Goal: Browse casually

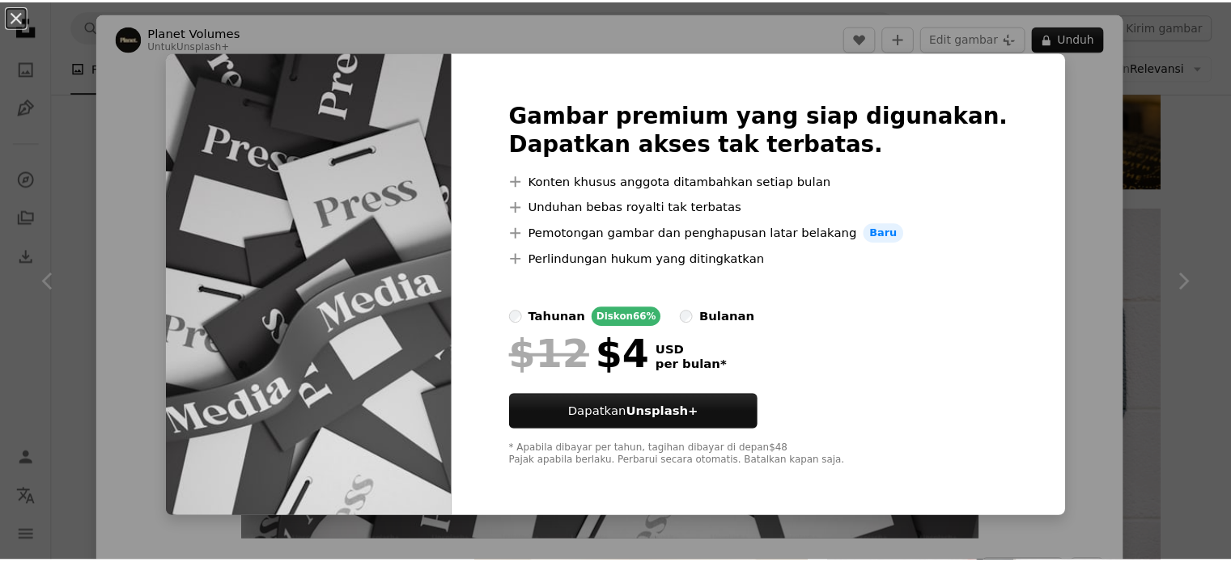
scroll to position [1457, 0]
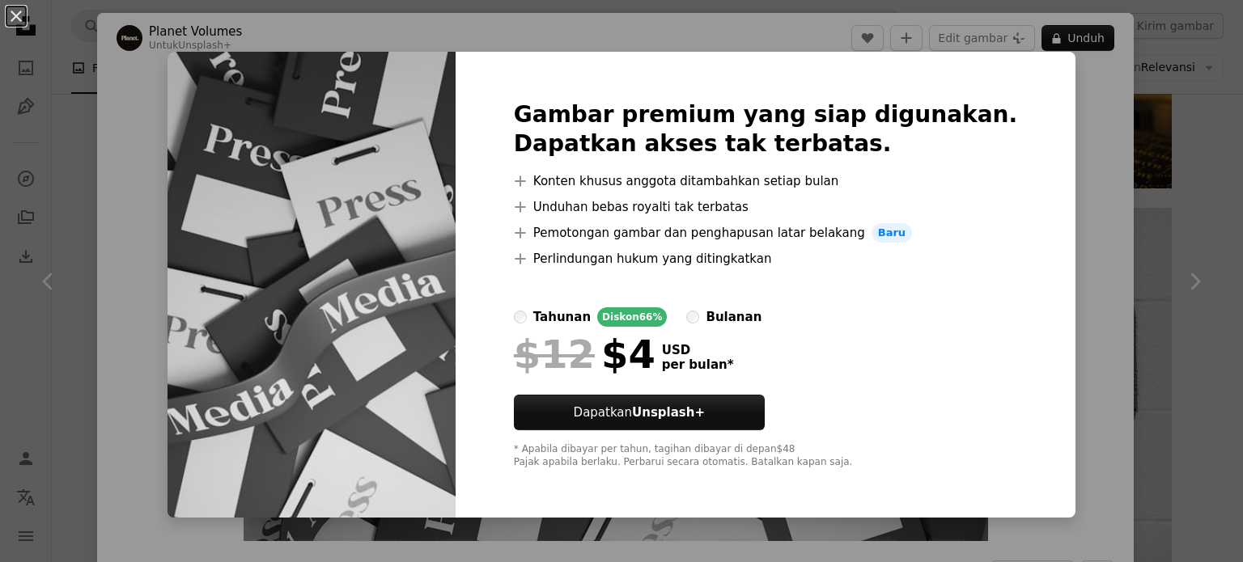
click at [1077, 174] on div "An X shape Gambar premium yang siap digunakan. Dapatkan akses tak terbatas. A p…" at bounding box center [621, 281] width 1243 height 562
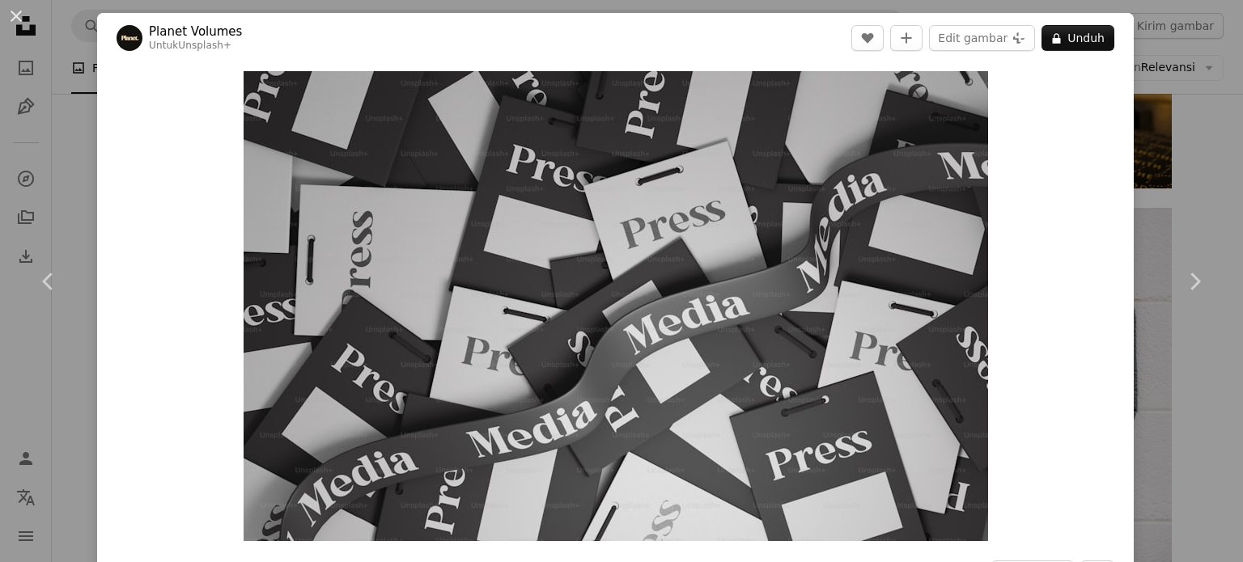
click at [1180, 100] on div "An X shape Chevron left Chevron right Planet Volumes Untuk Unsplash+ A heart A …" at bounding box center [621, 281] width 1243 height 562
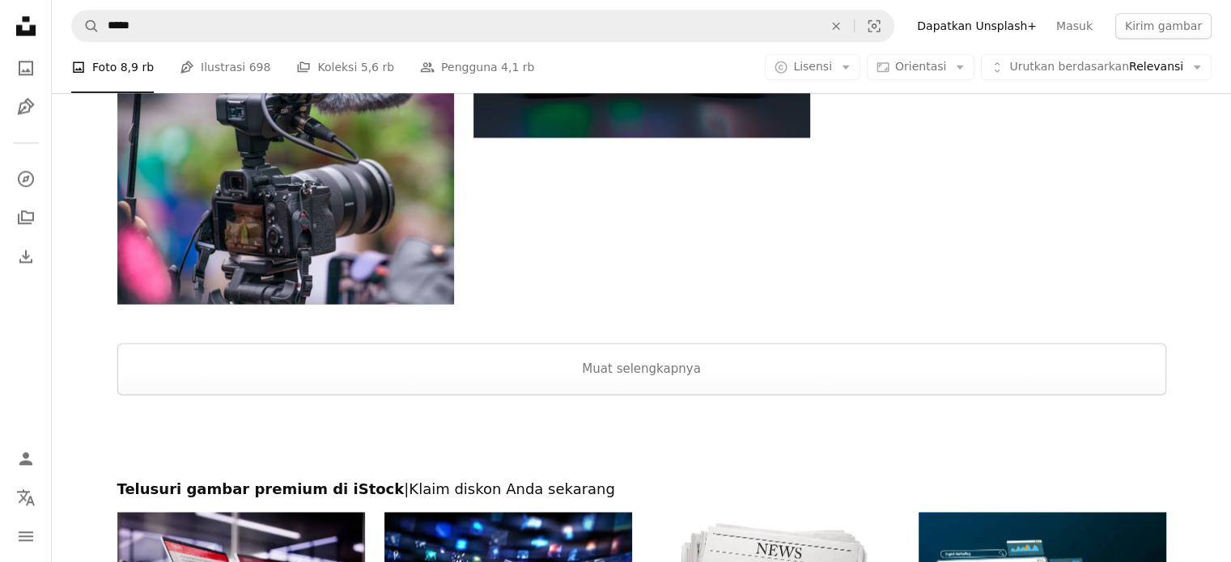
scroll to position [2266, 0]
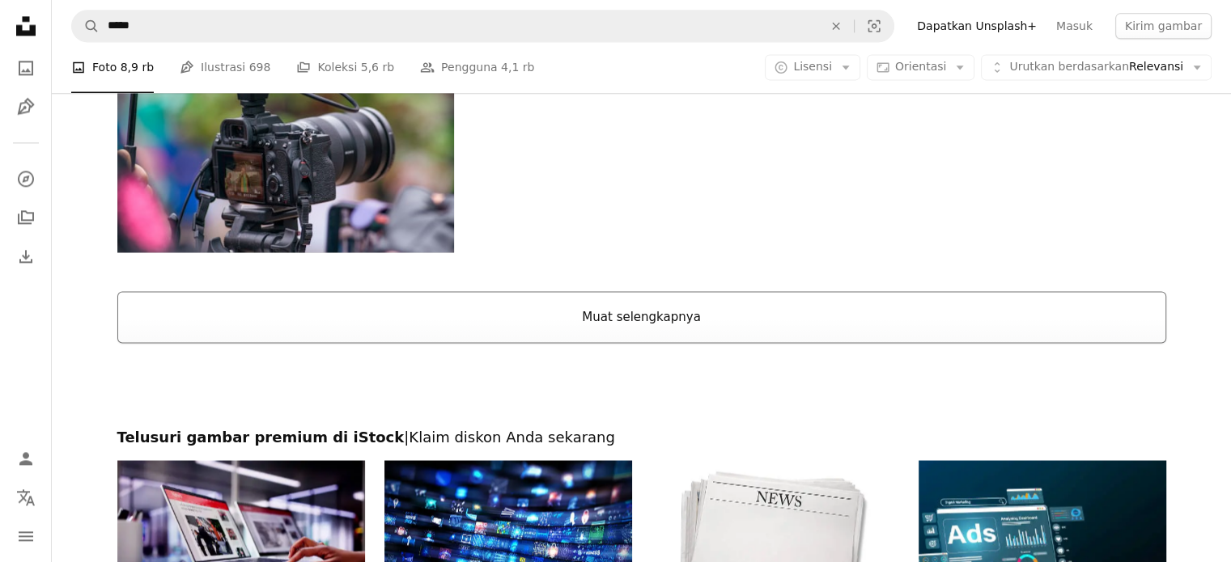
click at [650, 303] on button "Muat selengkapnya" at bounding box center [641, 317] width 1049 height 52
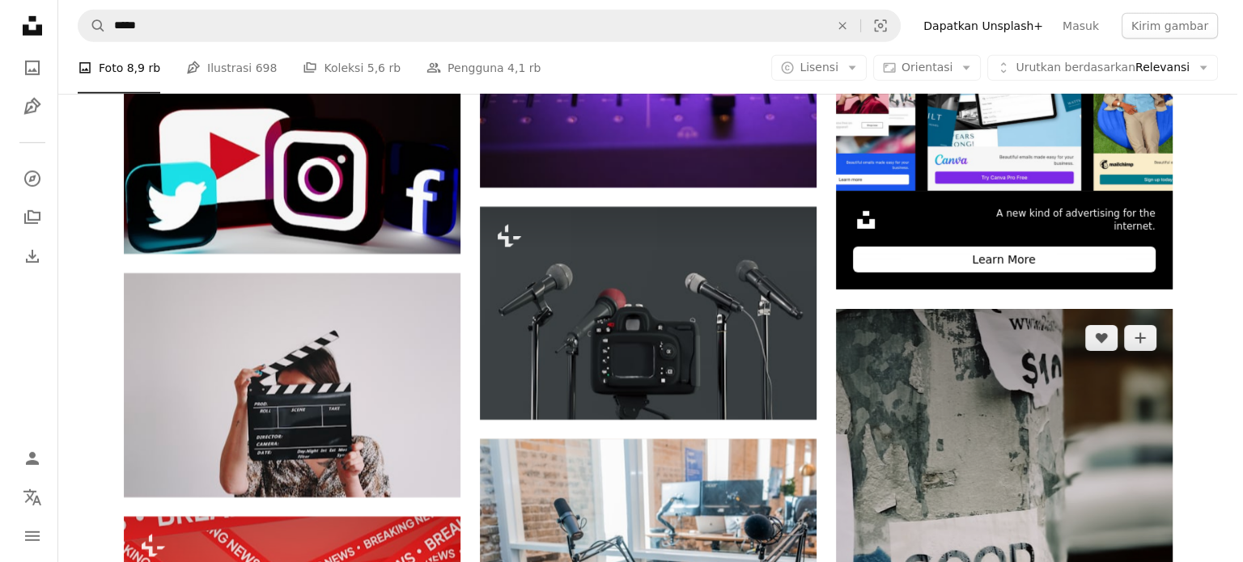
scroll to position [5422, 0]
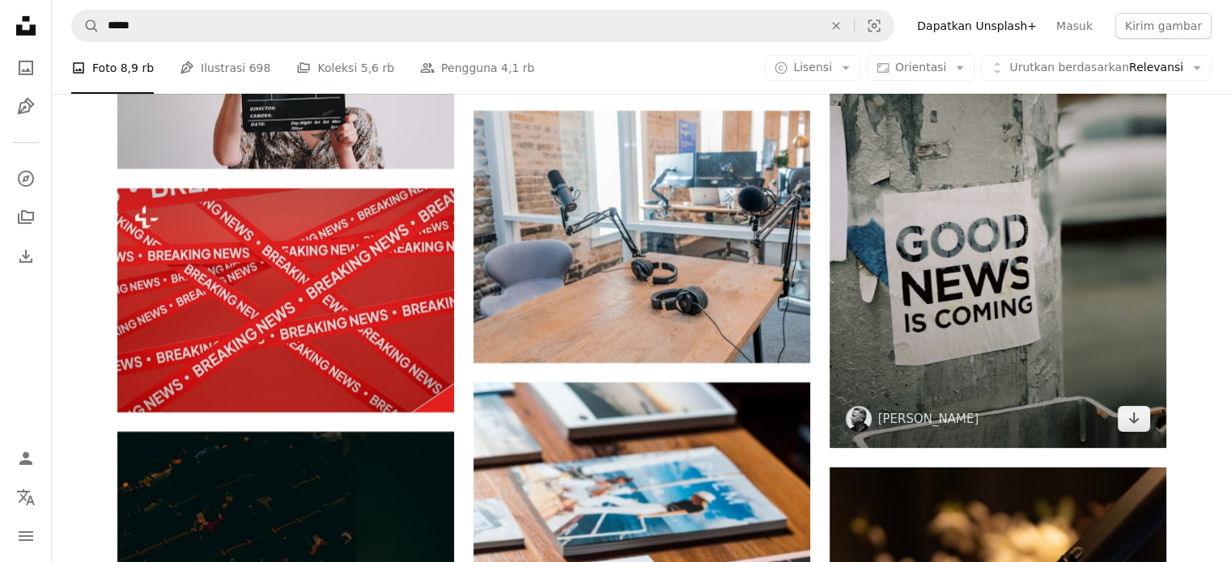
click at [1022, 214] on img at bounding box center [997, 214] width 337 height 467
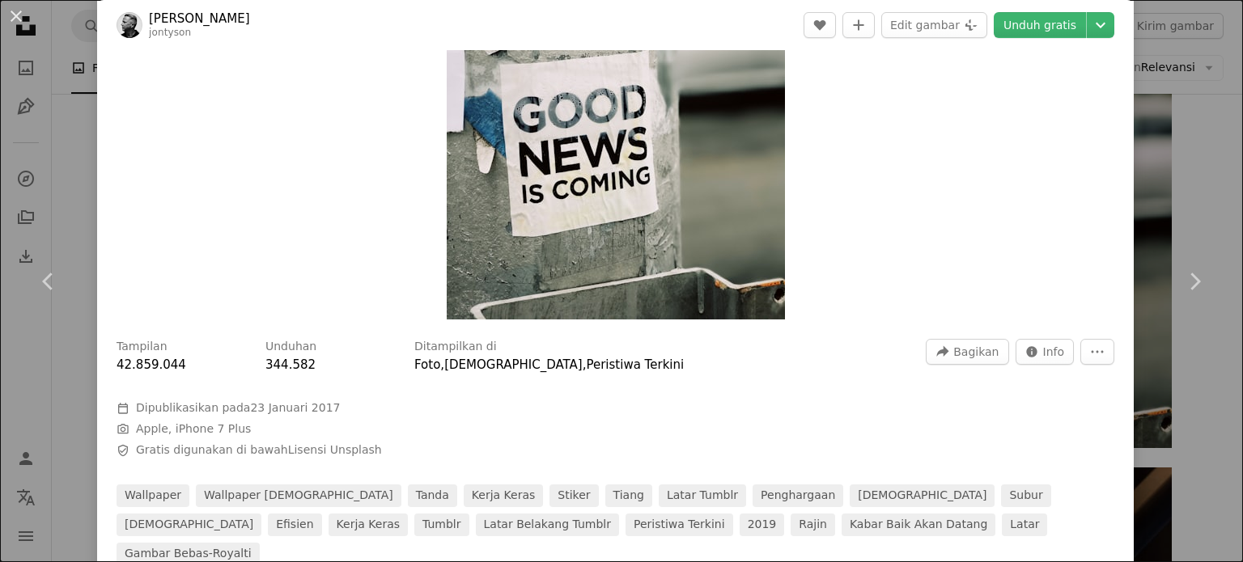
scroll to position [324, 0]
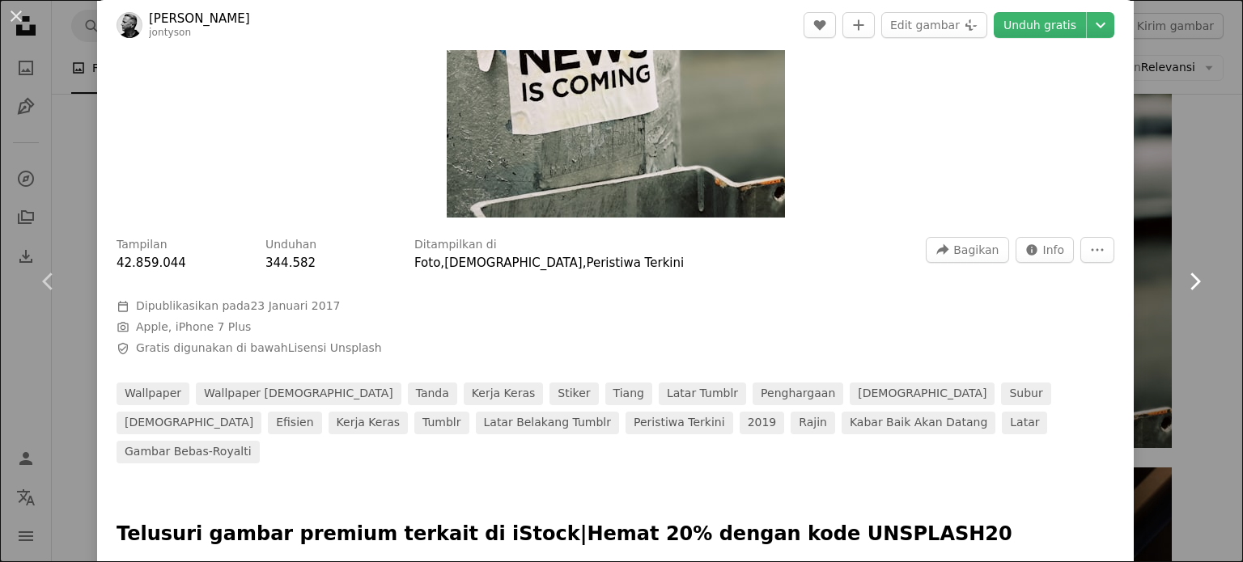
click at [1175, 263] on link "Chevron right" at bounding box center [1194, 281] width 97 height 155
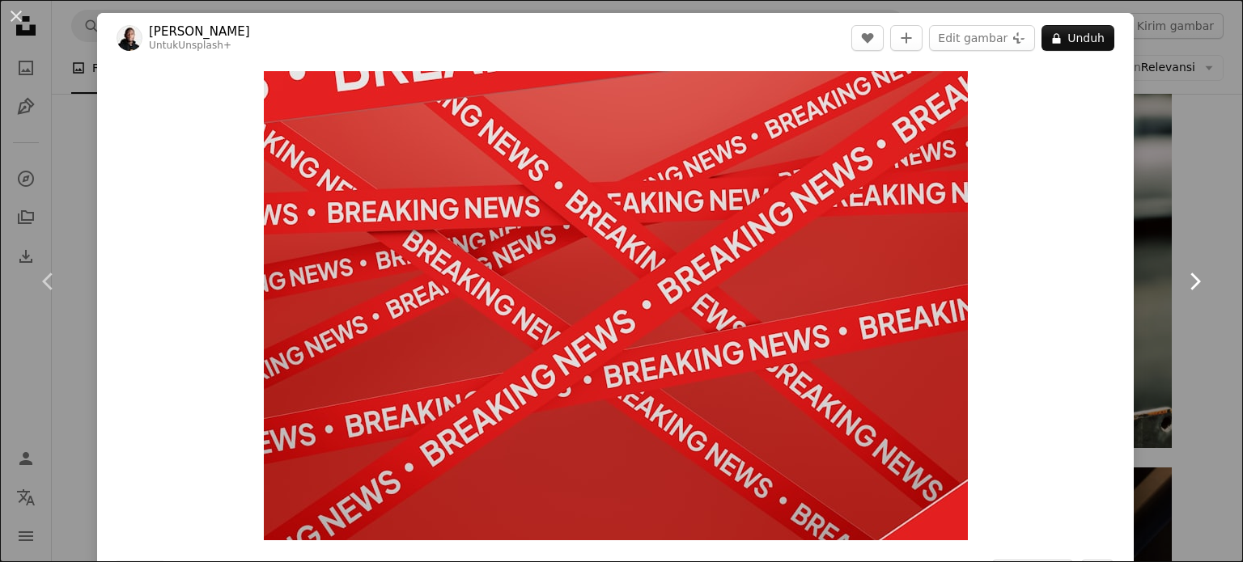
click at [1154, 216] on link "Chevron right" at bounding box center [1194, 281] width 97 height 155
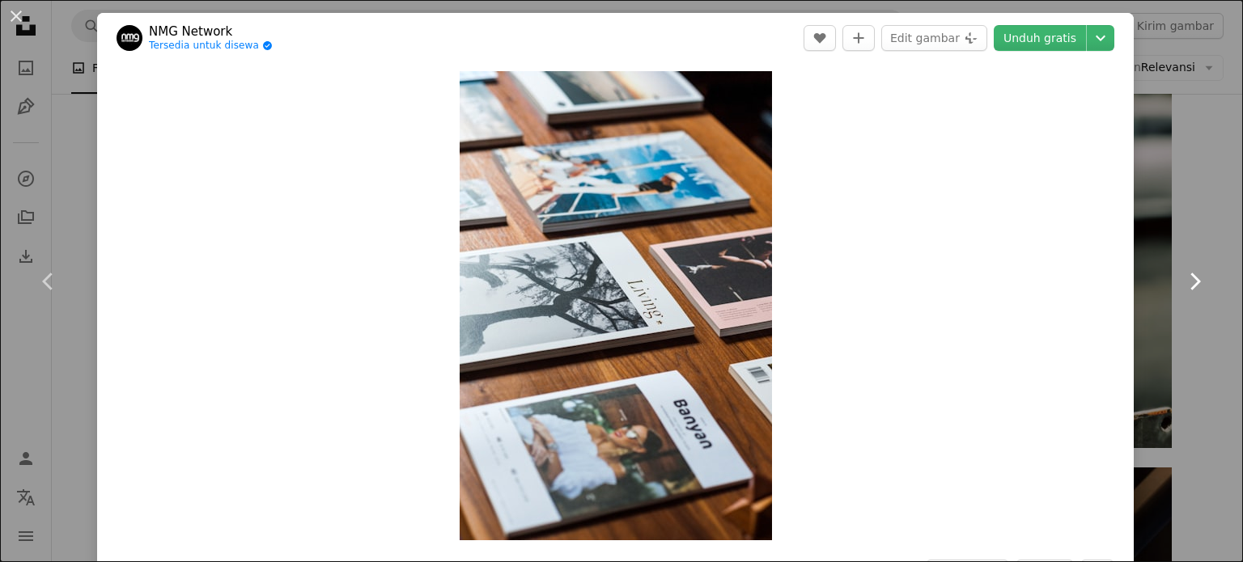
scroll to position [324, 0]
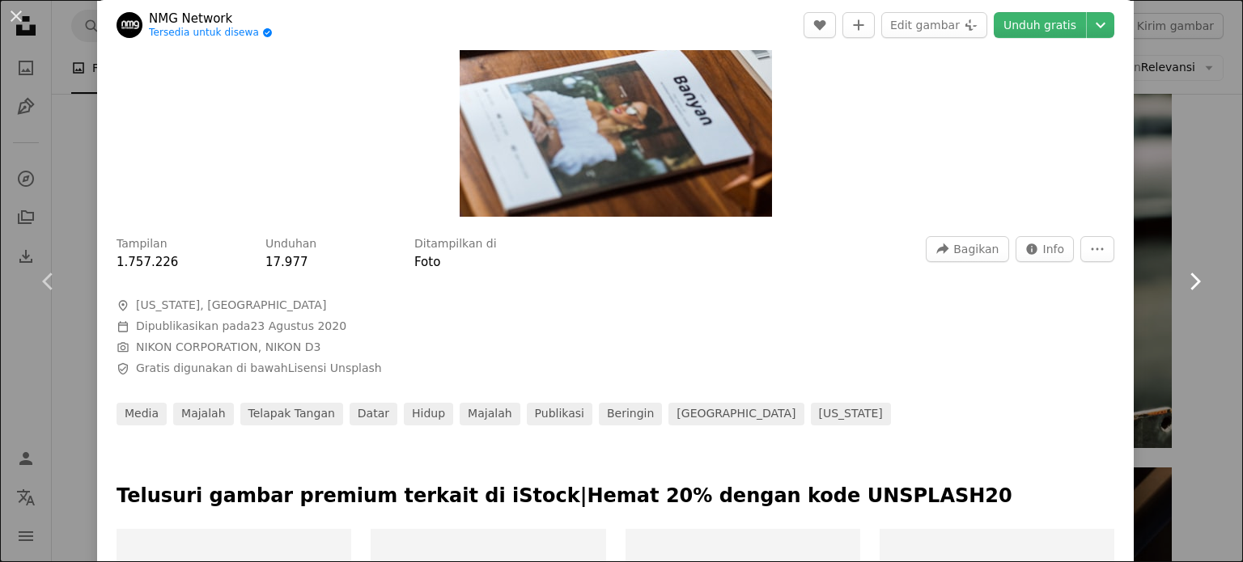
click at [1146, 219] on link "Chevron right" at bounding box center [1194, 281] width 97 height 155
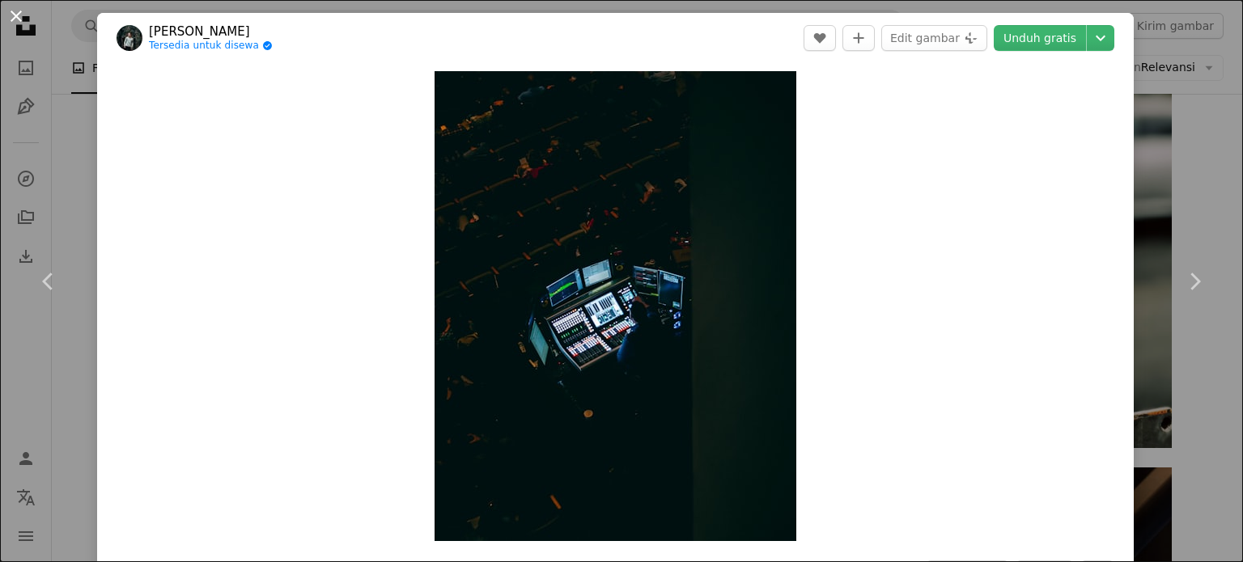
click at [16, 26] on button "An X shape" at bounding box center [15, 15] width 19 height 19
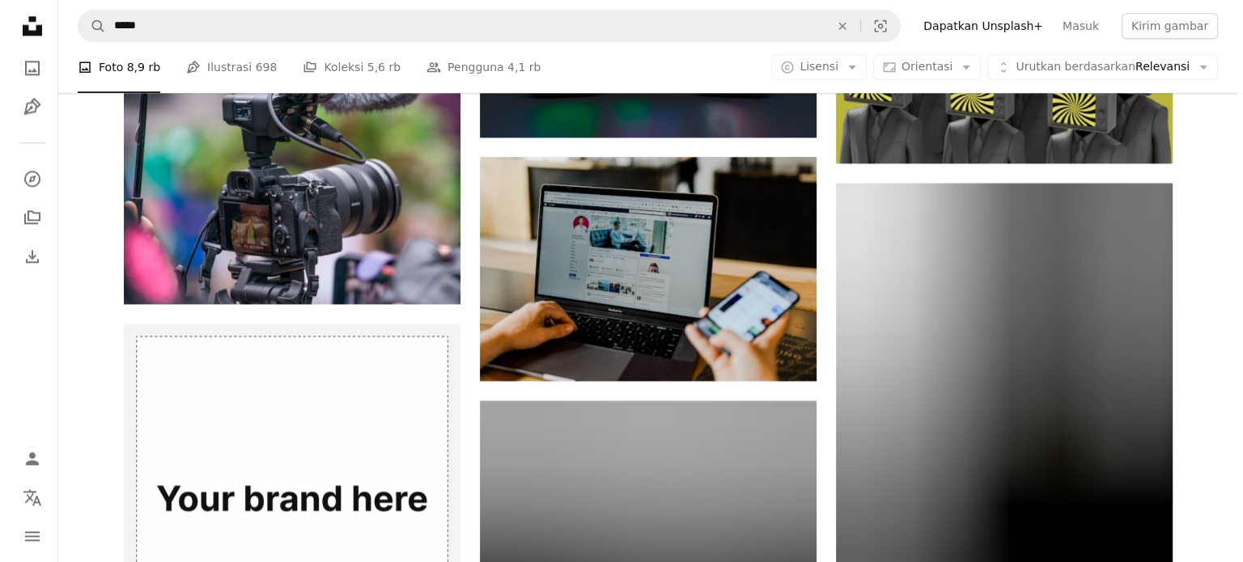
scroll to position [2369, 0]
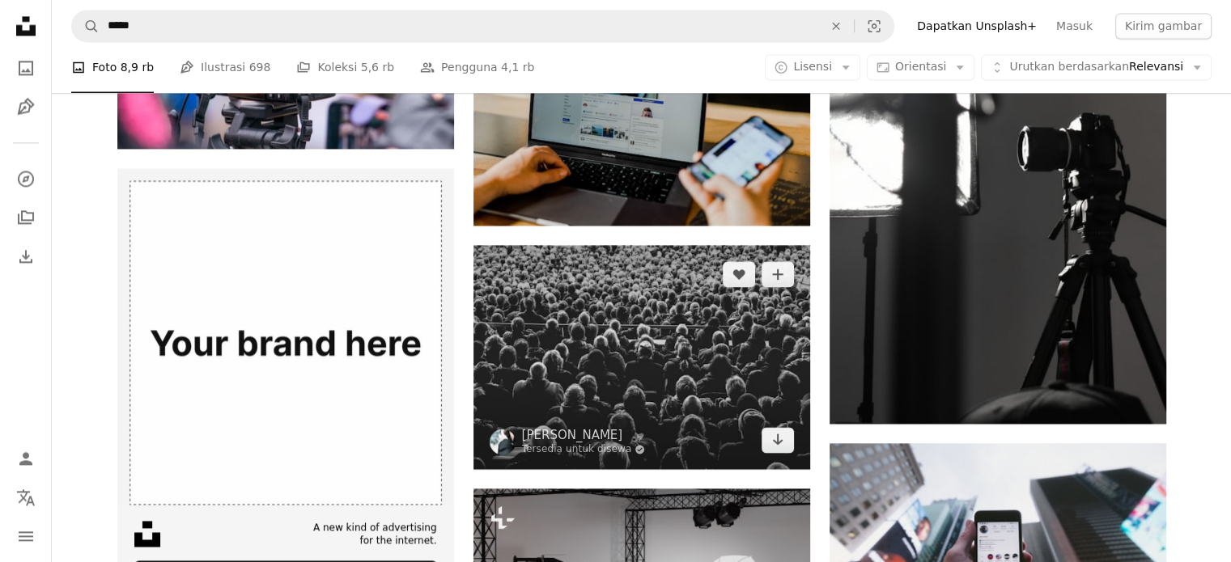
click at [672, 354] on img at bounding box center [641, 356] width 337 height 223
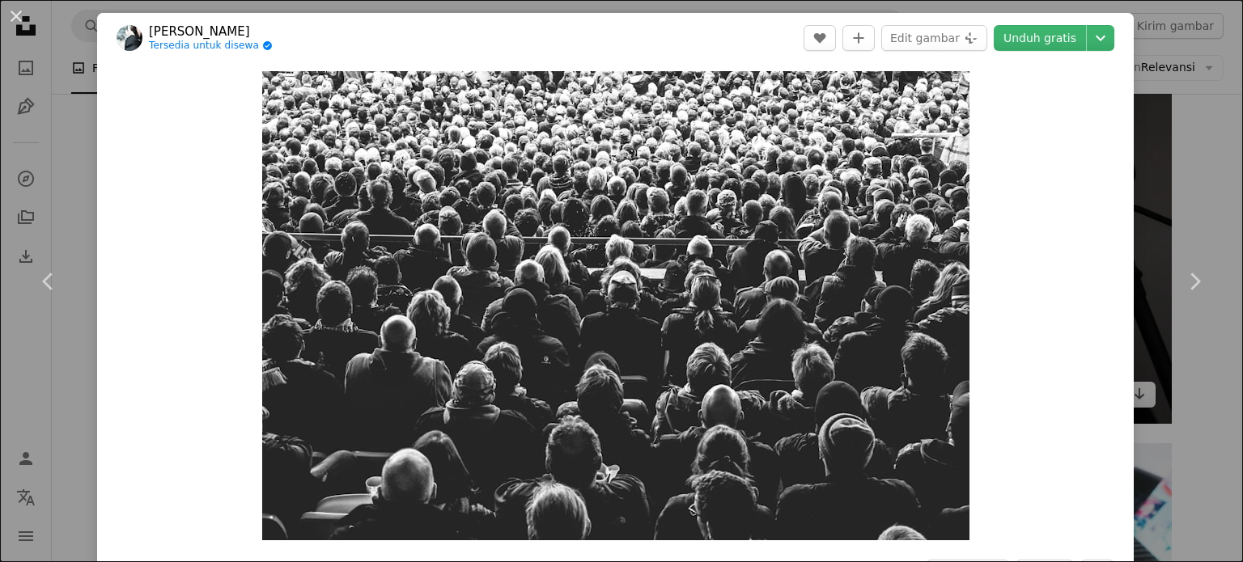
click at [1130, 172] on div "An X shape Chevron left Chevron right [PERSON_NAME] Tersedia untuk disewa A che…" at bounding box center [621, 281] width 1243 height 562
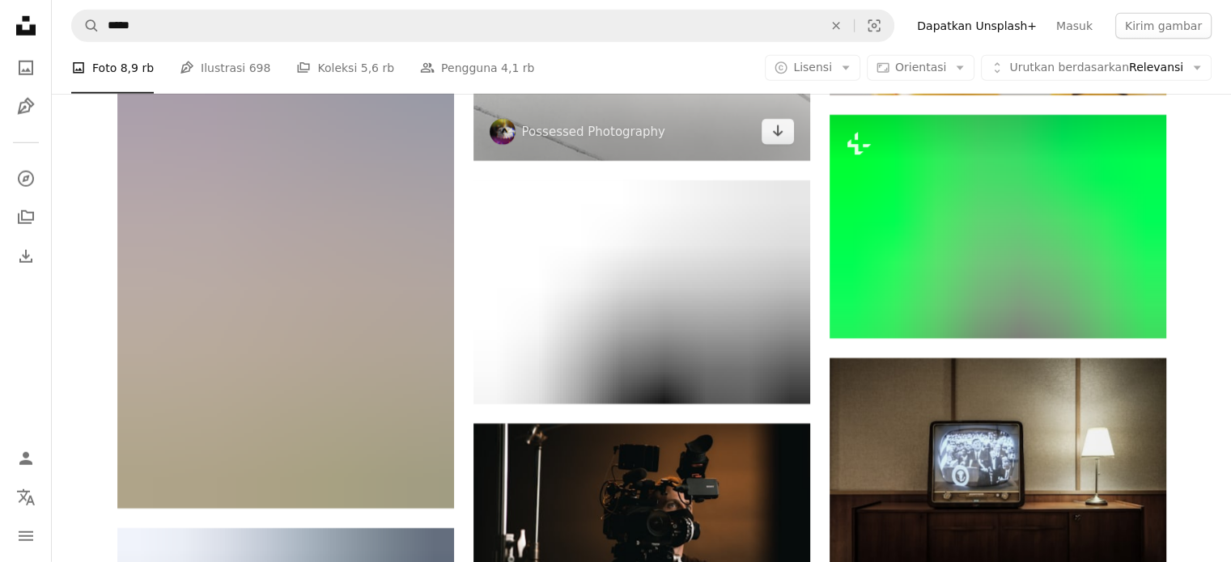
scroll to position [11109, 0]
